Goal: Task Accomplishment & Management: Complete application form

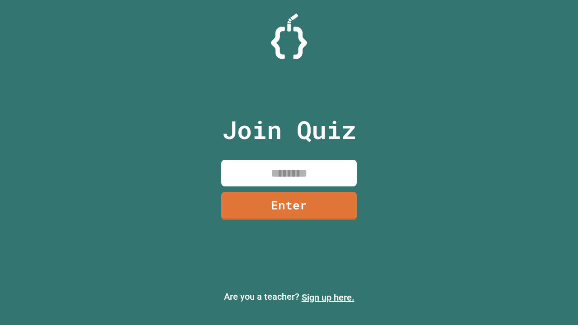
click at [328, 298] on link "Sign up here." at bounding box center [328, 297] width 53 height 11
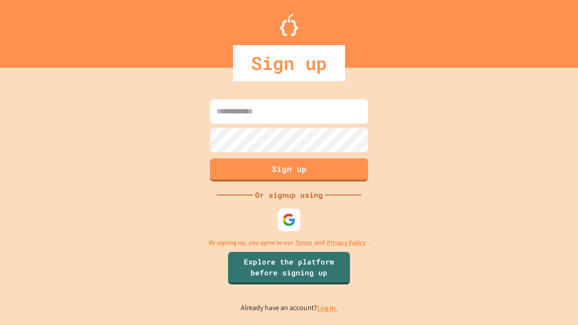
click at [328, 308] on link "Log in." at bounding box center [327, 307] width 21 height 9
